Goal: Navigation & Orientation: Go to known website

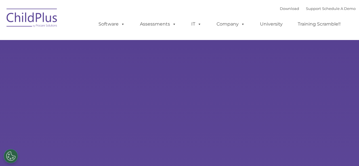
type input ""
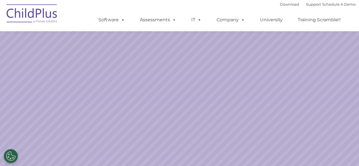
select select "MEDIUM"
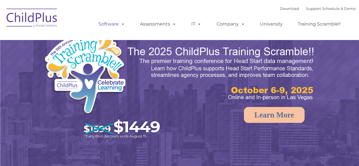
select select "MEDIUM"
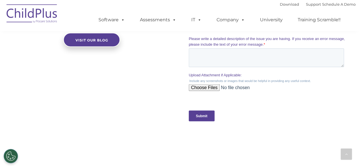
scroll to position [544, 0]
click at [45, 11] on img at bounding box center [32, 14] width 57 height 28
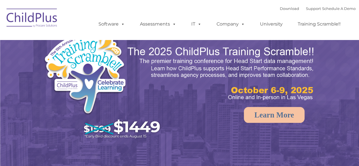
select select "MEDIUM"
